Goal: Transaction & Acquisition: Purchase product/service

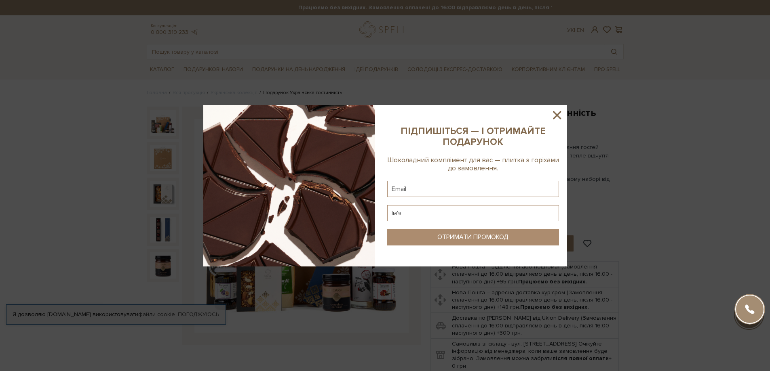
click at [557, 112] on icon at bounding box center [557, 115] width 14 height 14
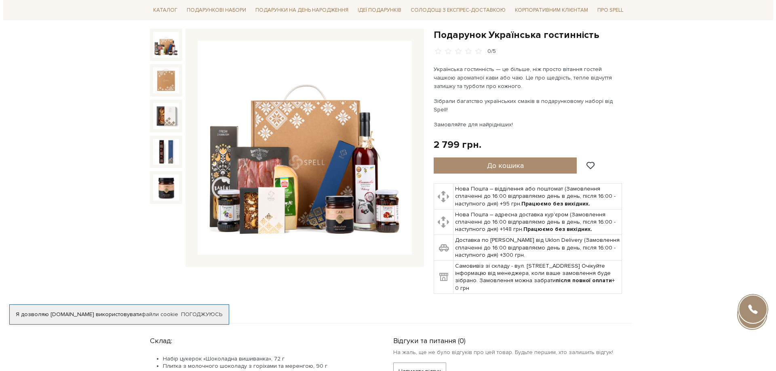
scroll to position [81, 0]
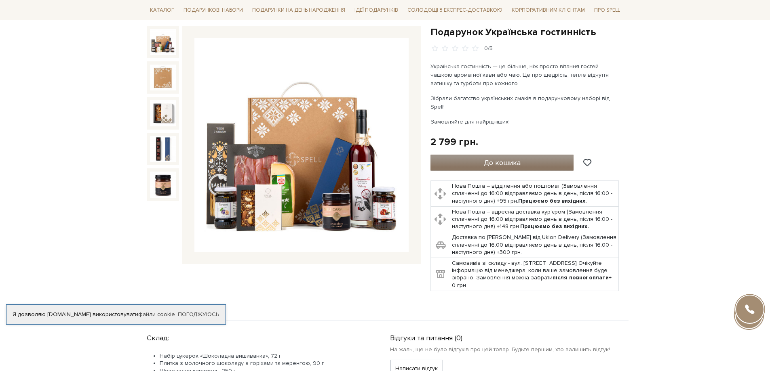
click at [498, 158] on span "До кошика" at bounding box center [502, 162] width 37 height 9
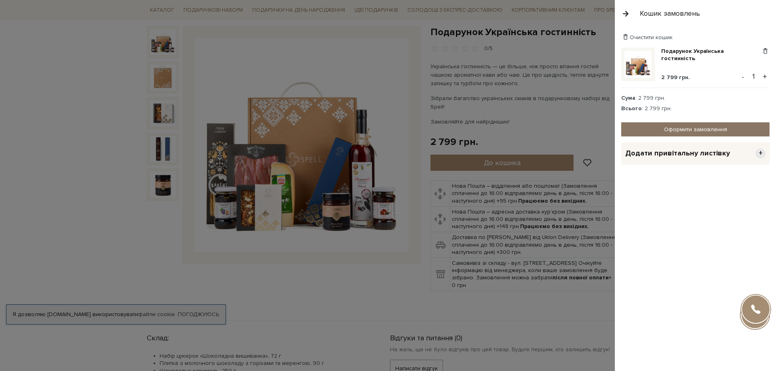
click at [696, 129] on link "Оформити замовлення" at bounding box center [695, 129] width 148 height 14
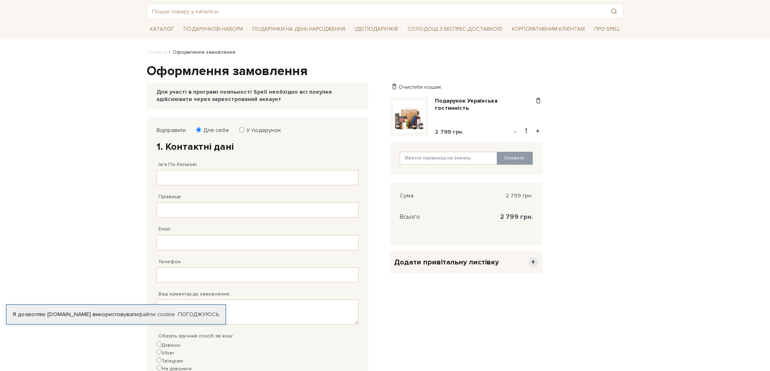
scroll to position [81, 0]
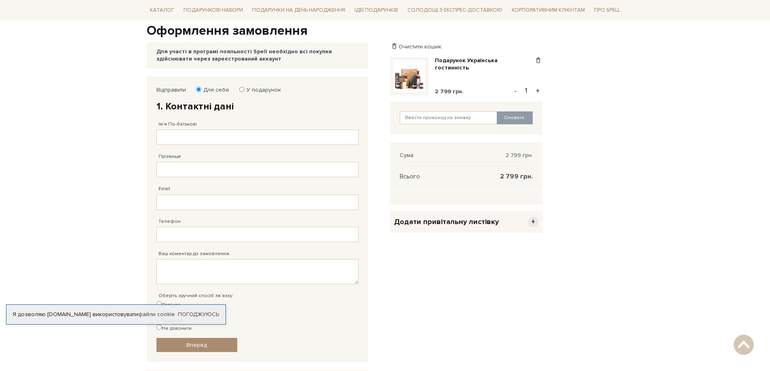
click at [240, 91] on input "У подарунок" at bounding box center [241, 89] width 5 height 5
radio input "true"
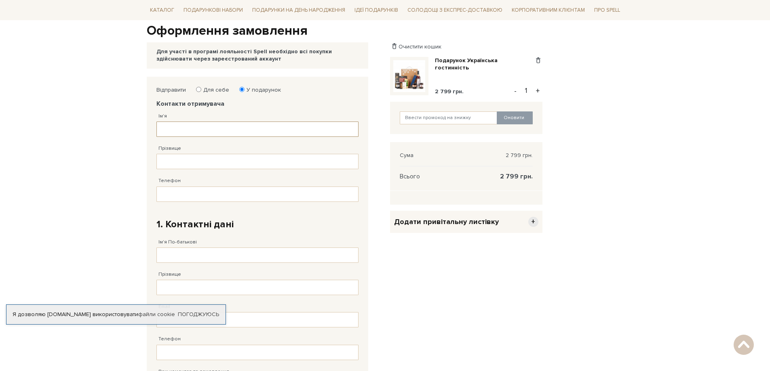
click at [167, 129] on input "Ім'я" at bounding box center [257, 129] width 202 height 15
type input "Ш"
type input "Іван"
click at [179, 161] on input "Прізвище" at bounding box center [257, 161] width 202 height 15
type input "Торопов"
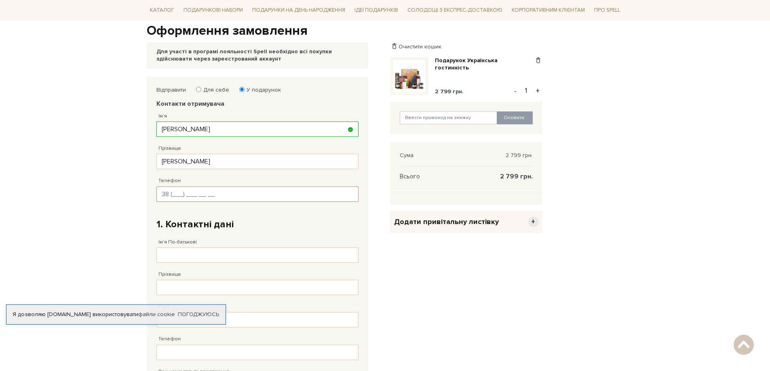
click at [174, 196] on input "Телефон" at bounding box center [257, 194] width 202 height 15
type input "38 (066) 346 42 94"
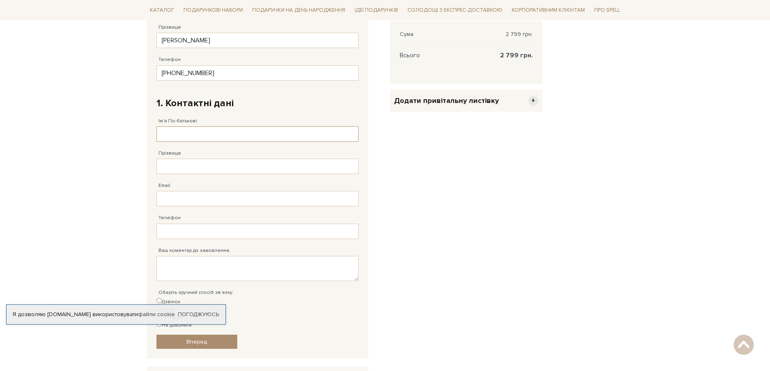
click at [173, 134] on input "Ім'я По-батькові" at bounding box center [257, 134] width 202 height 15
type input "Станіслав"
click at [175, 168] on input "Прізвище" at bounding box center [257, 166] width 202 height 15
type input "Дерець"
click at [164, 198] on input "Email" at bounding box center [257, 198] width 202 height 15
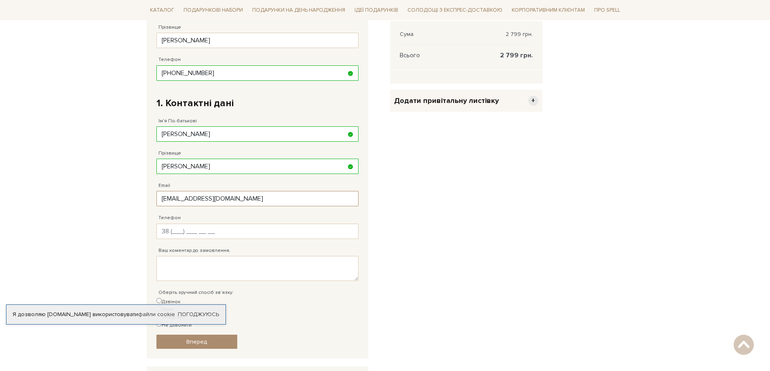
type input "forklift300@gmail.com"
click at [177, 234] on input "Телефон" at bounding box center [257, 231] width 202 height 15
type input "38 (067) 533 33 88"
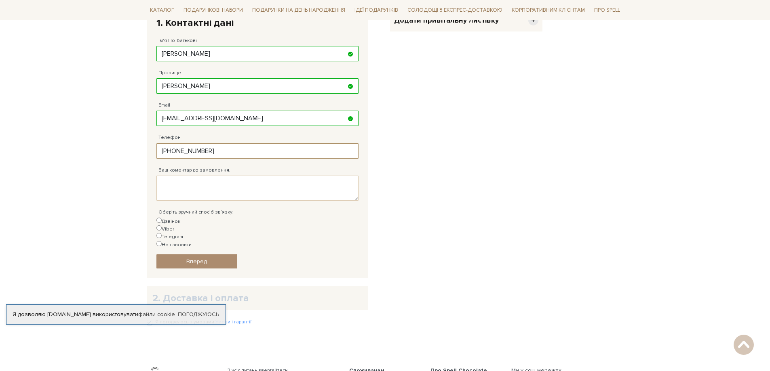
scroll to position [283, 0]
click at [162, 233] on input "Telegram" at bounding box center [158, 235] width 5 height 5
radio input "true"
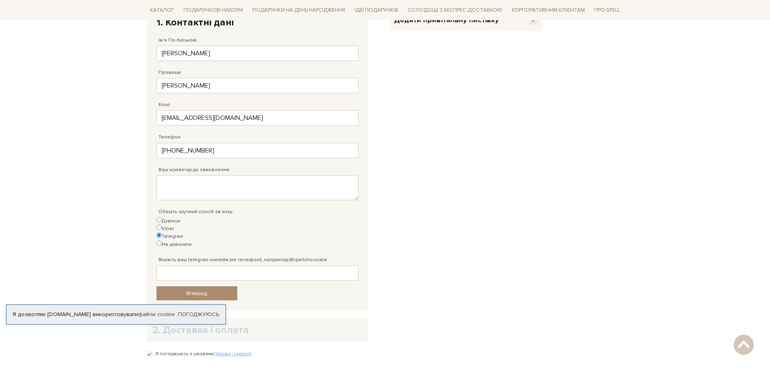
click at [188, 222] on div "Дзвінок Viber Telegram Не дзвонити" at bounding box center [257, 232] width 202 height 31
click at [162, 225] on input "Viber" at bounding box center [158, 227] width 5 height 5
radio input "true"
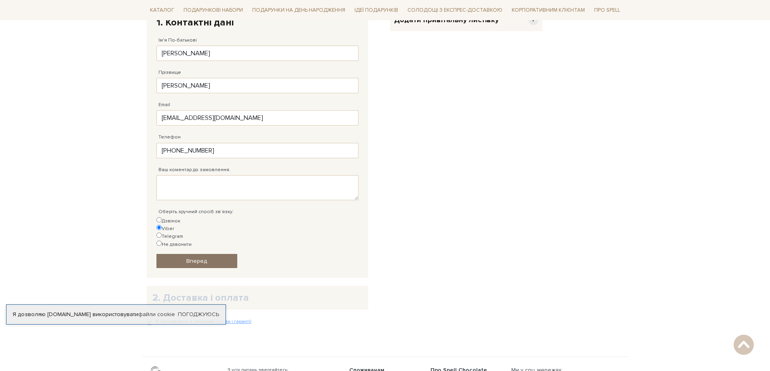
click at [200, 258] on span "Вперед" at bounding box center [196, 261] width 21 height 7
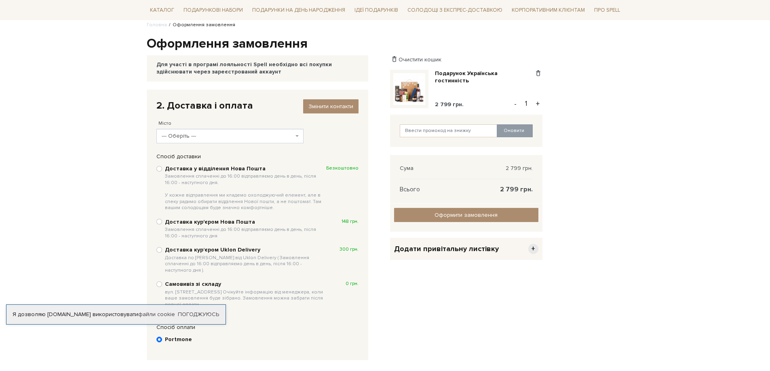
scroll to position [117, 0]
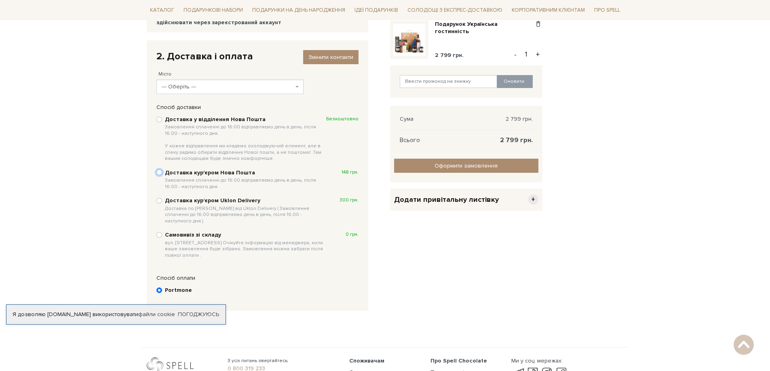
click at [160, 174] on input "Доставка кур'єром Нова Пошта Замовлення сплаченні до 16:00 відправляємо день в …" at bounding box center [159, 173] width 6 height 6
radio input "true"
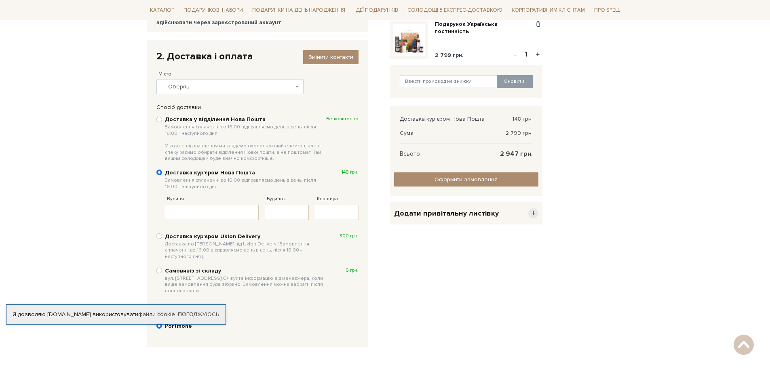
click at [295, 86] on span "--- Оберіть ---" at bounding box center [230, 87] width 148 height 15
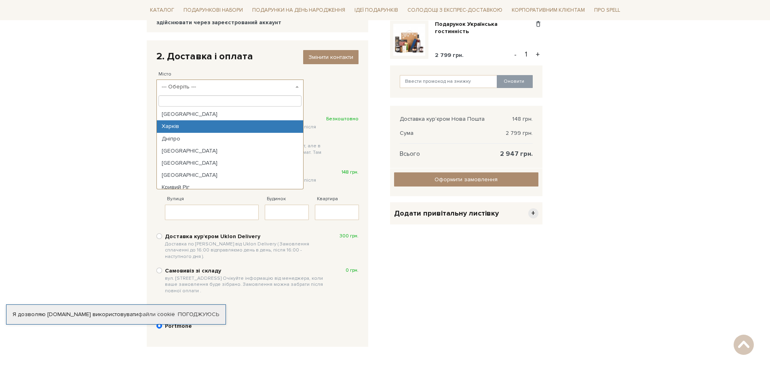
scroll to position [40, 0]
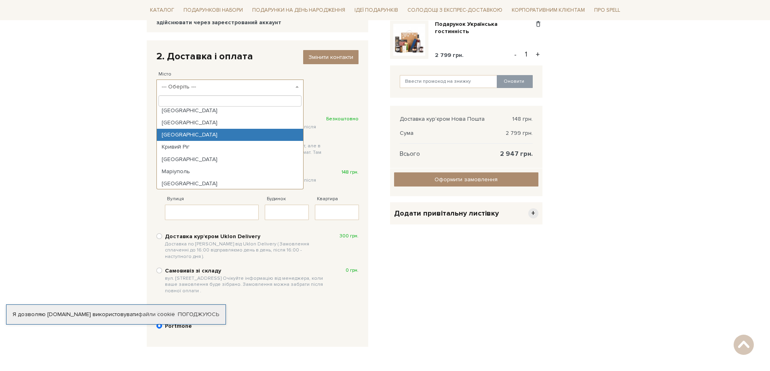
select select "Львів"
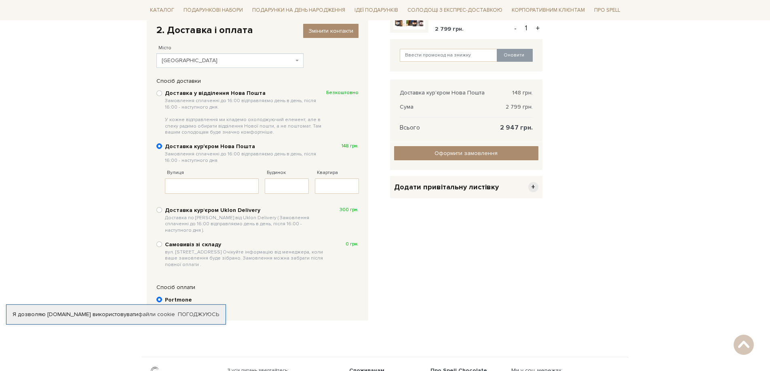
scroll to position [158, 0]
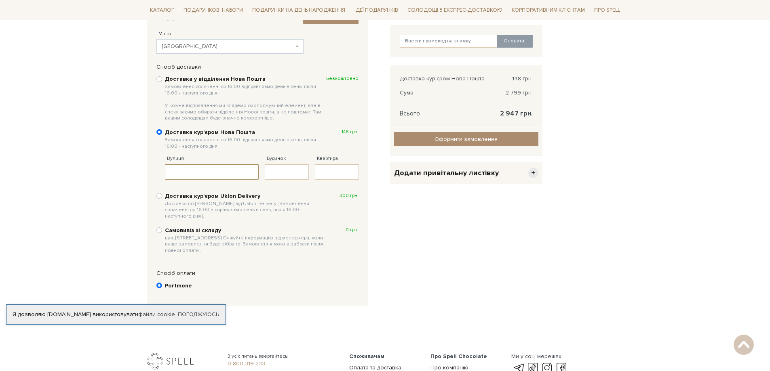
click at [197, 175] on input "Вулиця" at bounding box center [212, 171] width 94 height 15
paste input "проспект Червоної калини 56"
type input "проспект Червоної калини 56"
click at [286, 172] on input "Будинок" at bounding box center [287, 171] width 44 height 15
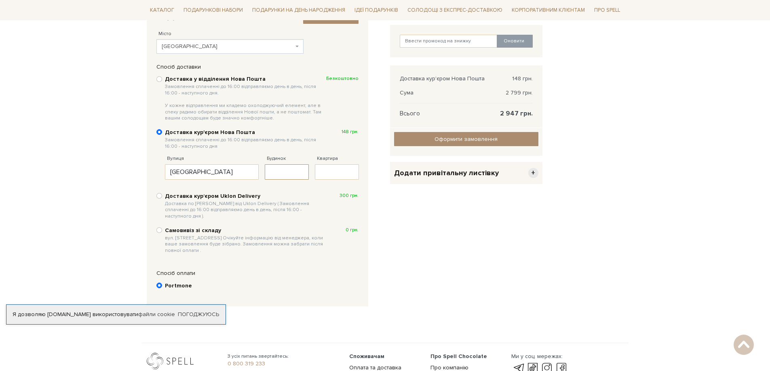
scroll to position [0, 0]
type input "56"
click at [256, 172] on input "проспект Червоної калини 56" at bounding box center [212, 171] width 94 height 15
type input "проспект Червоної калини"
click at [324, 171] on input "Квартира" at bounding box center [337, 171] width 44 height 15
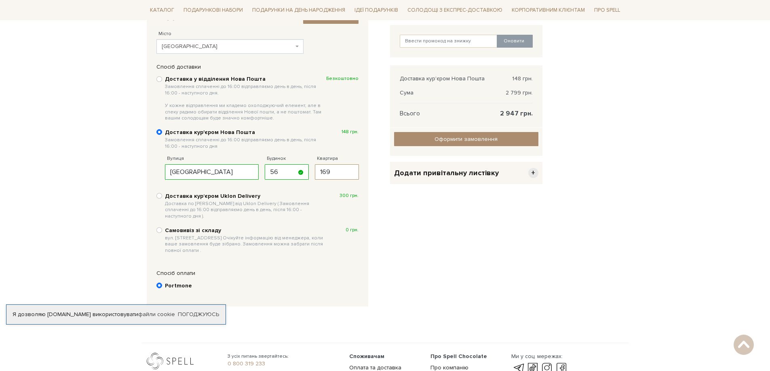
type input "169"
click at [419, 251] on div "Очистити кошик Подарунок Українська гостинність 2 799 грн. Видалити Додати в об…" at bounding box center [466, 157] width 162 height 315
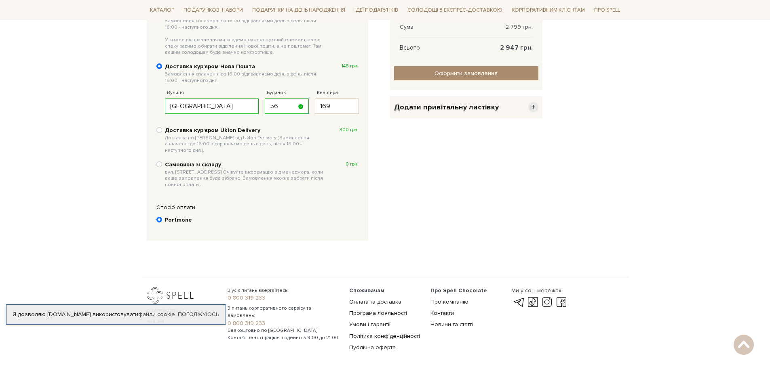
scroll to position [209, 0]
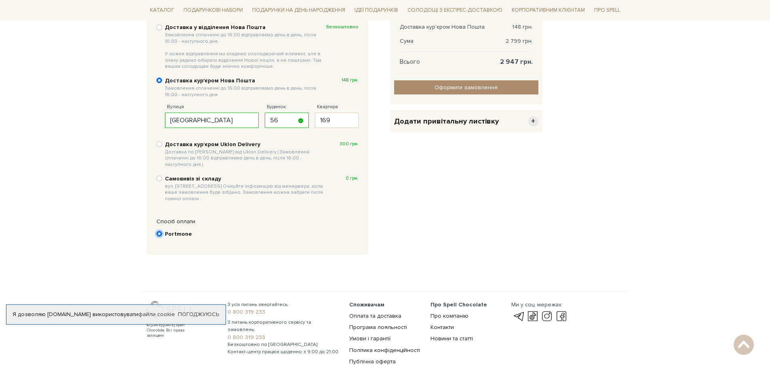
click at [160, 231] on input "Portmone" at bounding box center [159, 234] width 6 height 6
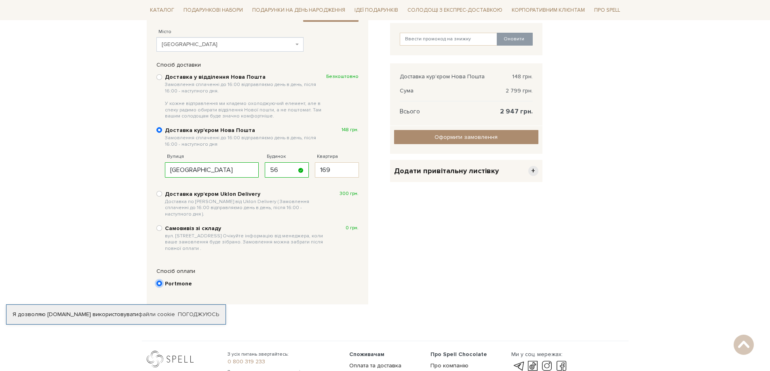
scroll to position [88, 0]
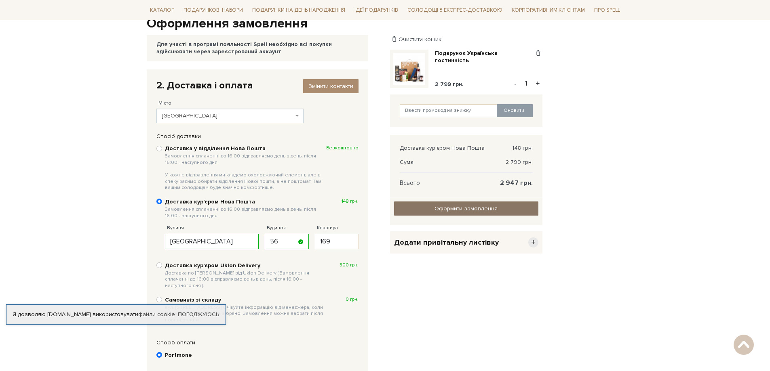
click at [455, 210] on span "Оформити замовлення" at bounding box center [465, 208] width 63 height 7
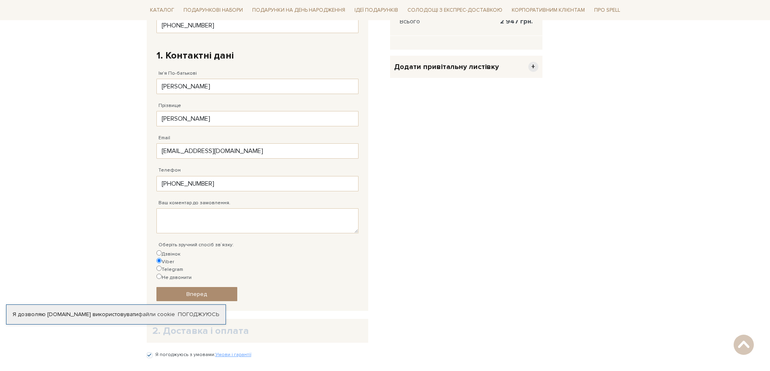
scroll to position [331, 0]
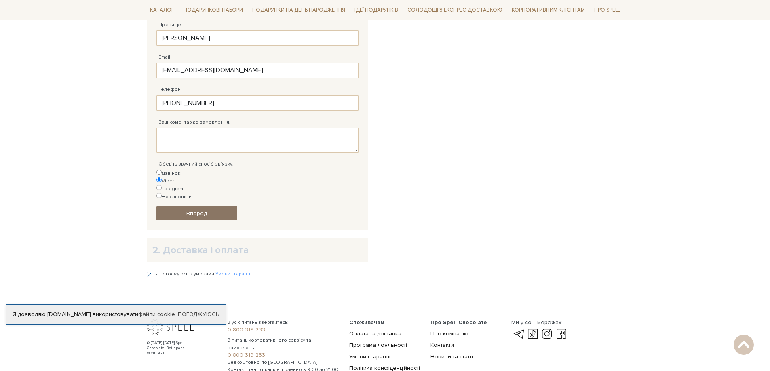
click at [183, 207] on link "Вперед" at bounding box center [196, 214] width 81 height 14
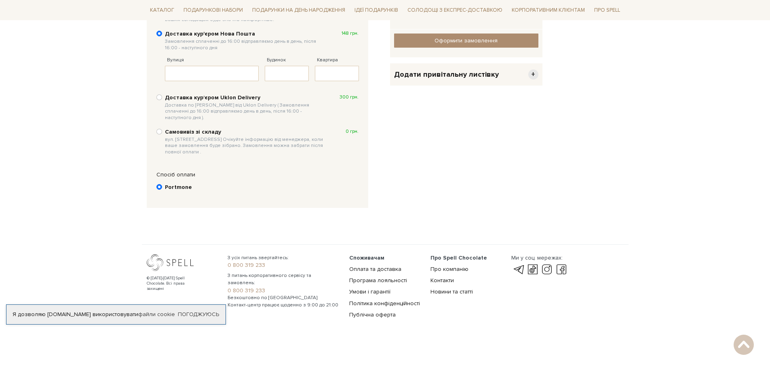
scroll to position [158, 0]
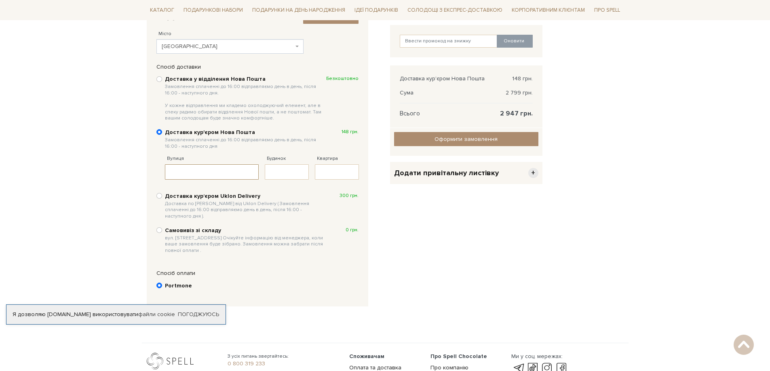
click at [192, 175] on input "Вулиця" at bounding box center [212, 171] width 94 height 15
paste input "проспект Червоної калини 56"
type input "проспект Червоної калини 56"
click at [288, 174] on input "Будинок" at bounding box center [287, 171] width 44 height 15
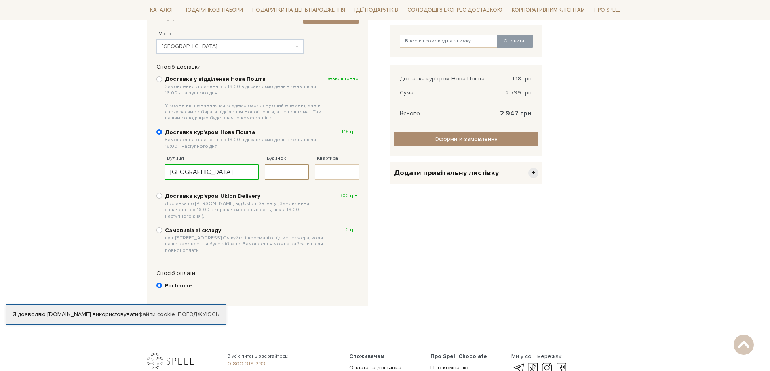
scroll to position [0, 0]
type input "56"
click at [256, 172] on input "проспект Червоної калини 56" at bounding box center [212, 171] width 94 height 15
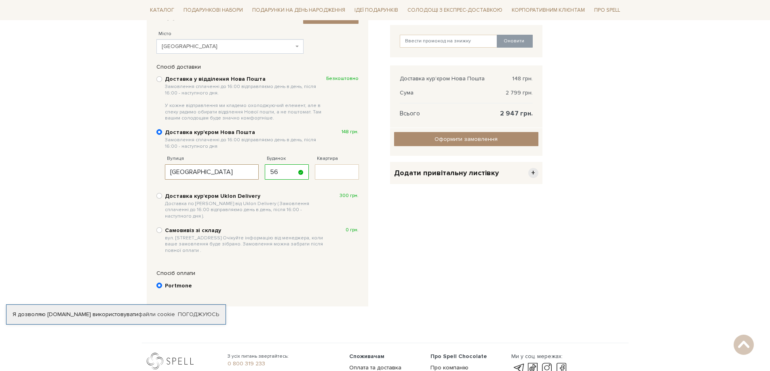
type input "проспект Червоної калини"
click at [320, 171] on input "Квартира" at bounding box center [337, 171] width 44 height 15
type input "169"
click at [389, 198] on div "Очистити кошик Подарунок Українська гостинність 2 799 грн. Видалити Додати в об…" at bounding box center [466, 157] width 162 height 315
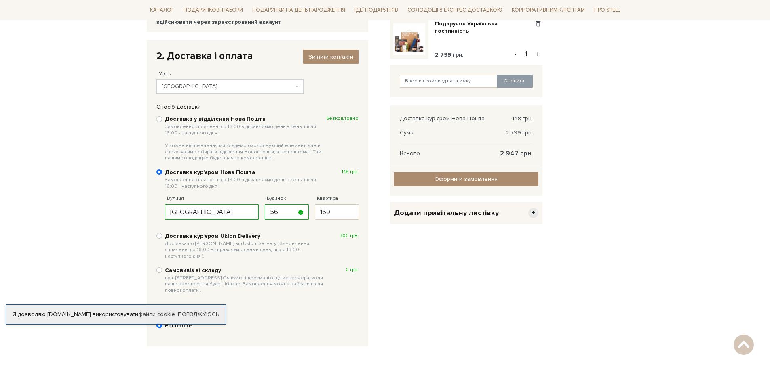
scroll to position [117, 0]
click at [461, 181] on span "Оформити замовлення" at bounding box center [465, 179] width 63 height 7
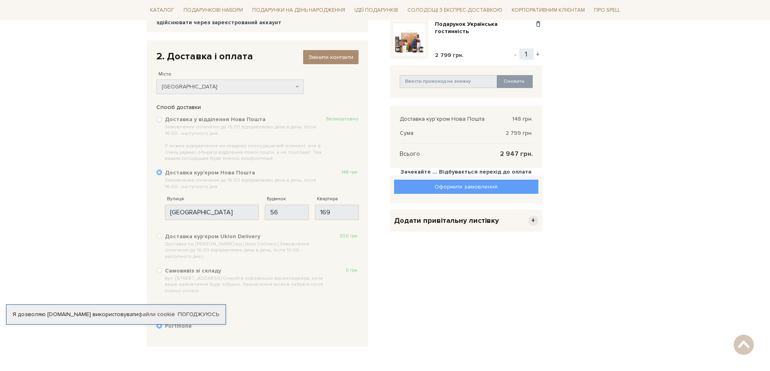
scroll to position [144, 0]
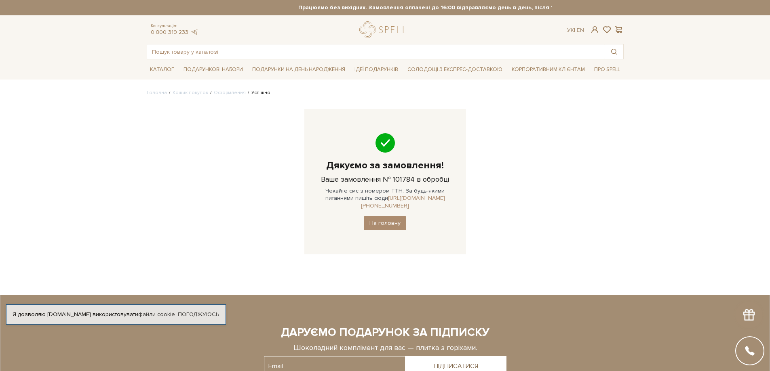
click at [421, 198] on link "https://t.me/+380966515417" at bounding box center [403, 202] width 84 height 14
